Goal: Find contact information: Find contact information

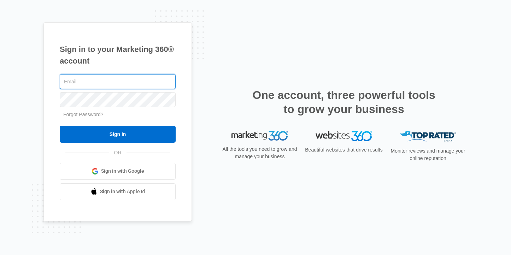
click at [0, 255] on com-1password-button at bounding box center [0, 255] width 0 height 0
type input "[PERSON_NAME][EMAIL_ADDRESS][DOMAIN_NAME]"
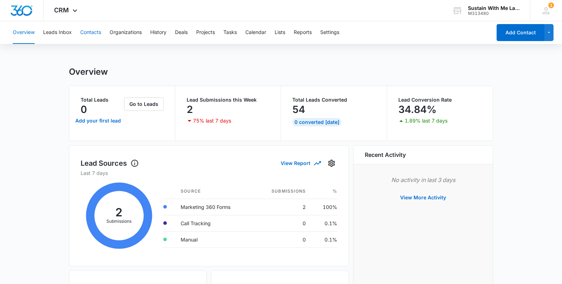
click at [96, 35] on button "Contacts" at bounding box center [90, 32] width 21 height 23
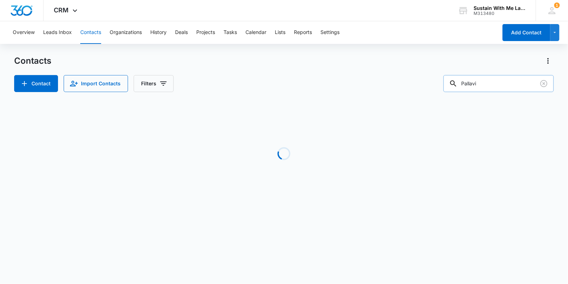
click at [503, 81] on input "Pallavi" at bounding box center [499, 83] width 110 height 17
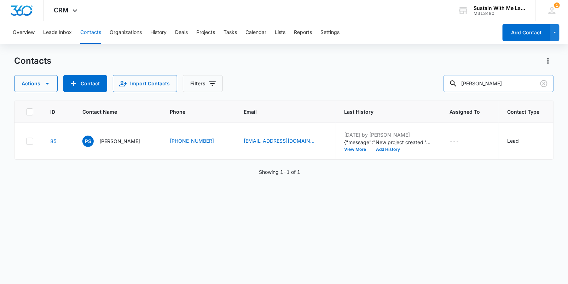
type input "[PERSON_NAME]"
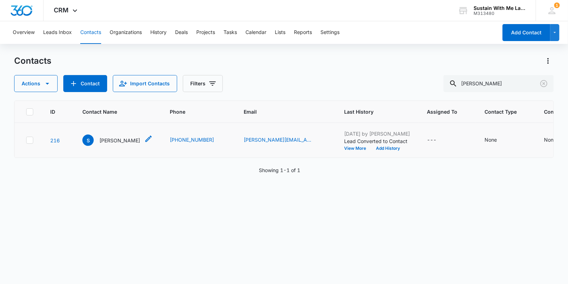
click at [110, 142] on p "[PERSON_NAME]" at bounding box center [119, 140] width 41 height 7
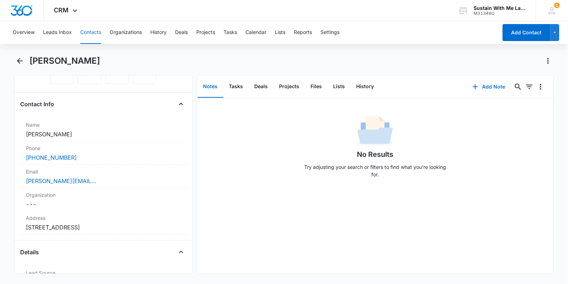
scroll to position [102, 0]
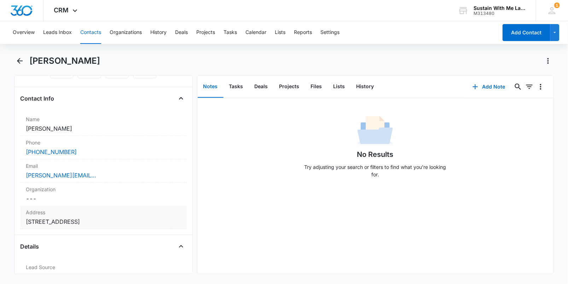
click at [98, 218] on dd "Cancel Save Changes [STREET_ADDRESS]" at bounding box center [103, 221] width 155 height 8
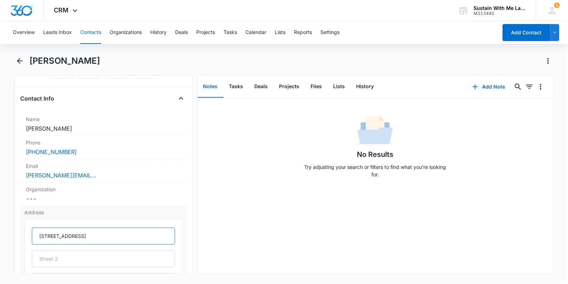
click at [93, 236] on input "[STREET_ADDRESS]" at bounding box center [103, 235] width 143 height 17
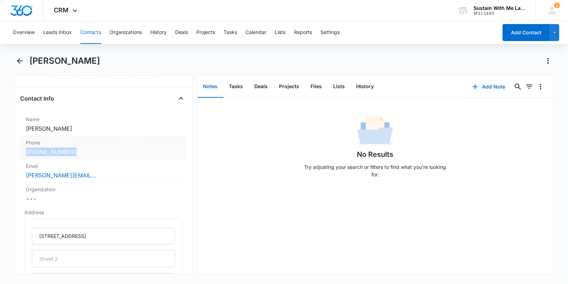
drag, startPoint x: 15, startPoint y: 149, endPoint x: 88, endPoint y: 151, distance: 72.6
click at [88, 151] on div "Remove S [PERSON_NAME] Contact Info Name Cancel Save Changes [PERSON_NAME] Phon…" at bounding box center [103, 174] width 179 height 199
copy link "[PHONE_NUMBER]"
